Goal: Check status

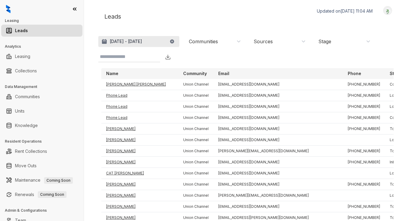
click at [142, 42] on p "[DATE] - [DATE]" at bounding box center [126, 41] width 32 height 6
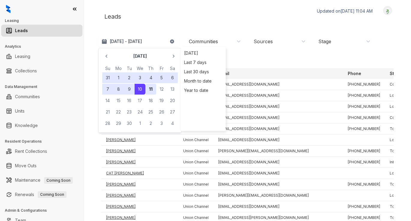
click at [150, 90] on button "11" at bounding box center [150, 89] width 11 height 11
click at [172, 17] on div "Leads Updated on Sep 11, 2025, 11:04 AM Logout" at bounding box center [247, 16] width 298 height 21
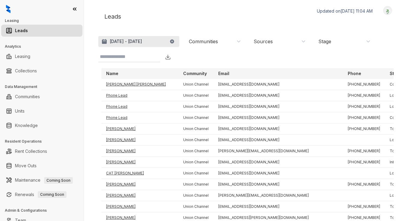
click at [142, 41] on p "[DATE] - [DATE]" at bounding box center [126, 41] width 32 height 6
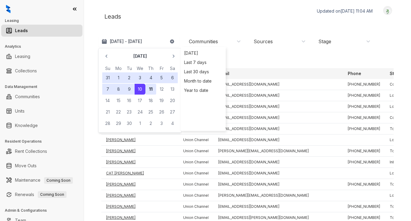
click at [152, 87] on button "11" at bounding box center [150, 89] width 11 height 11
click at [247, 52] on div "Aug 11, 2025 - Sep 11, 2025 September 2025 Su Mo Tu We Th Fr Sa 31 1 2 3 4 5 6 …" at bounding box center [247, 49] width 298 height 26
